Goal: Task Accomplishment & Management: Use online tool/utility

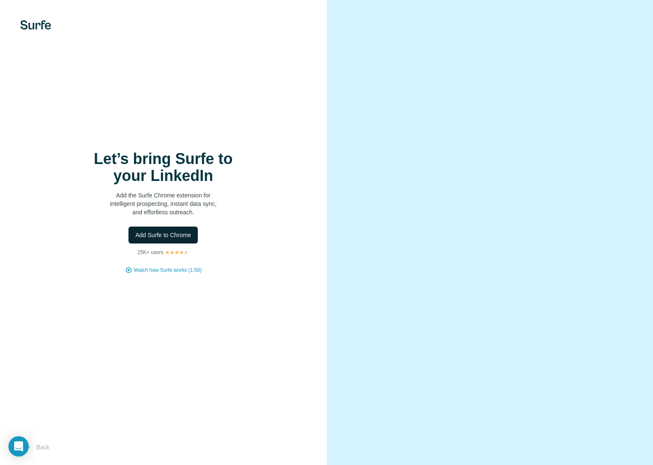
click at [174, 235] on span "Add Surfe to Chrome" at bounding box center [163, 235] width 56 height 8
